Goal: Obtain resource: Obtain resource

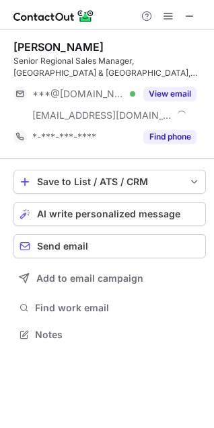
scroll to position [326, 214]
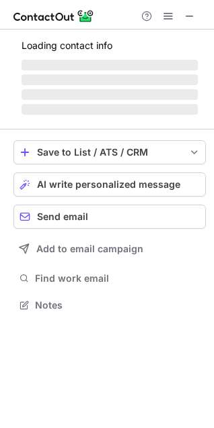
scroll to position [326, 214]
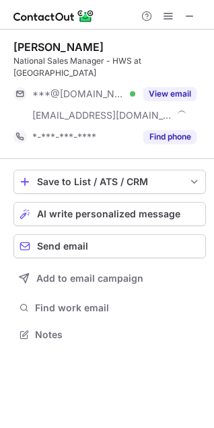
scroll to position [314, 214]
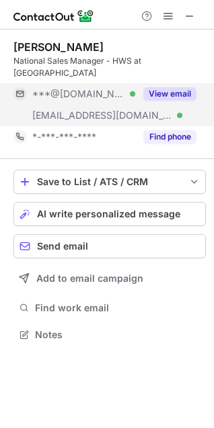
click at [175, 87] on button "View email" at bounding box center [169, 93] width 53 height 13
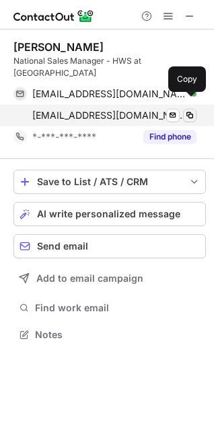
click at [187, 110] on span at bounding box center [189, 115] width 11 height 11
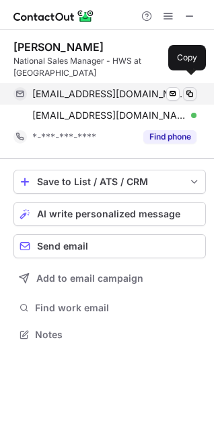
click at [191, 89] on span at bounding box center [189, 94] width 11 height 11
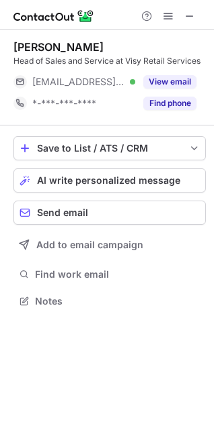
scroll to position [292, 214]
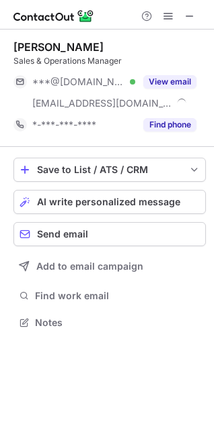
scroll to position [314, 214]
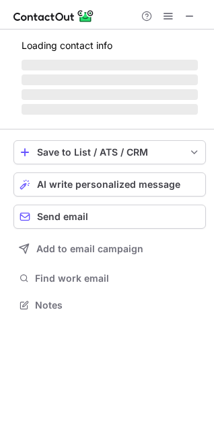
scroll to position [304, 214]
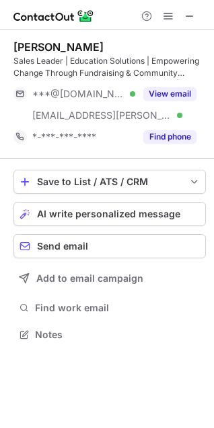
scroll to position [326, 214]
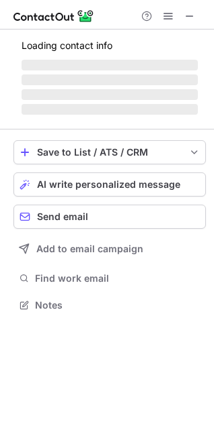
scroll to position [292, 214]
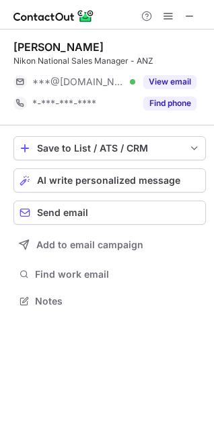
scroll to position [292, 214]
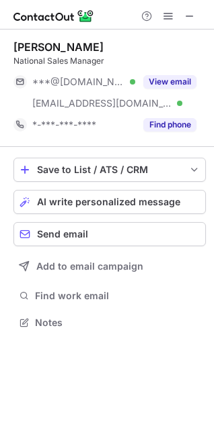
scroll to position [314, 214]
